Goal: Use online tool/utility: Utilize a website feature to perform a specific function

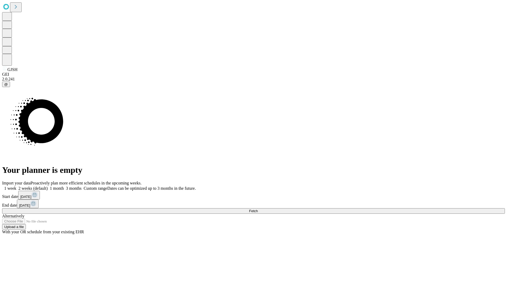
click at [258, 209] on span "Fetch" at bounding box center [253, 211] width 9 height 4
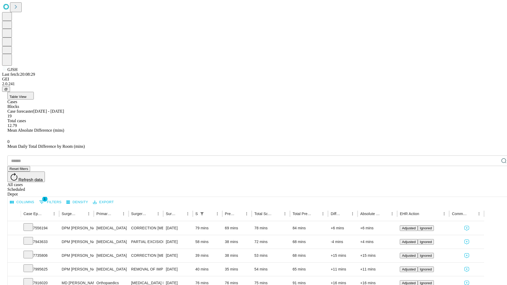
click at [26, 95] on span "Table View" at bounding box center [17, 97] width 17 height 4
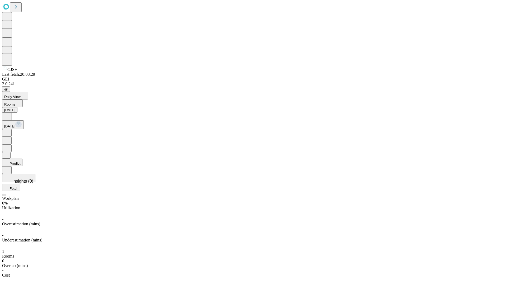
click at [22, 159] on button "Predict" at bounding box center [12, 163] width 20 height 8
